Goal: Navigation & Orientation: Find specific page/section

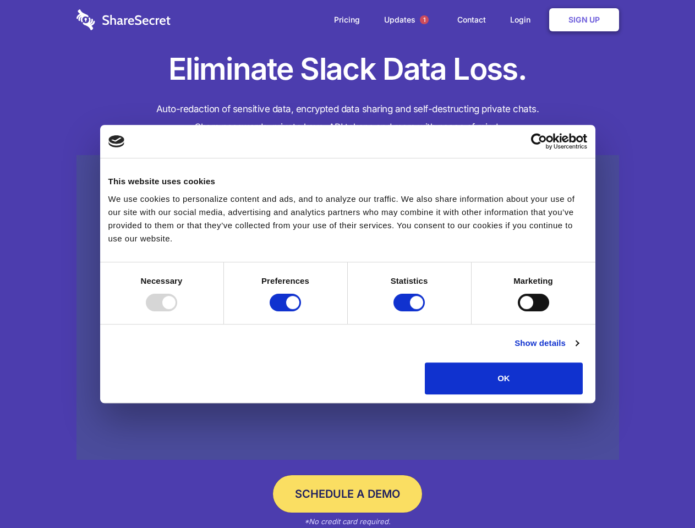
click at [177, 311] on div at bounding box center [161, 303] width 31 height 18
click at [301, 311] on input "Preferences" at bounding box center [285, 303] width 31 height 18
checkbox input "false"
click at [410, 311] on input "Statistics" at bounding box center [408, 303] width 31 height 18
checkbox input "false"
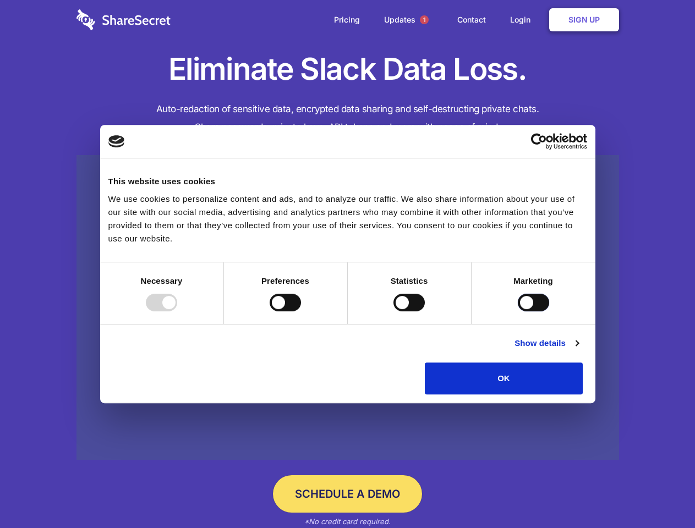
click at [518, 311] on input "Marketing" at bounding box center [533, 303] width 31 height 18
checkbox input "true"
click at [578, 350] on link "Show details" at bounding box center [546, 343] width 64 height 13
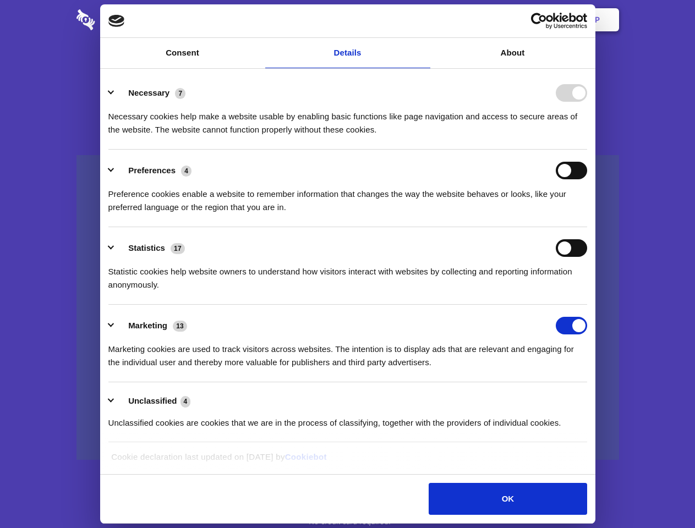
click at [587, 136] on div "Necessary cookies help make a website usable by enabling basic functions like p…" at bounding box center [347, 119] width 479 height 35
click at [424, 20] on span "1" at bounding box center [424, 19] width 9 height 9
